Goal: Check status: Check status

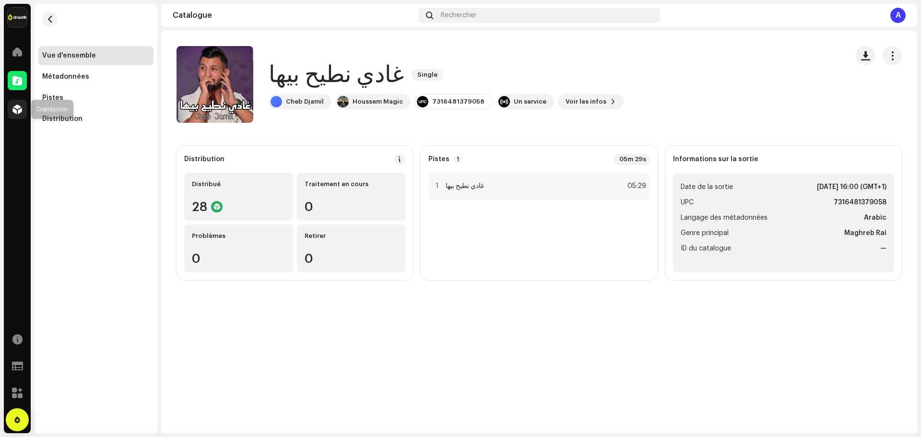
click at [20, 108] on span at bounding box center [17, 109] width 10 height 8
